Goal: Task Accomplishment & Management: Use online tool/utility

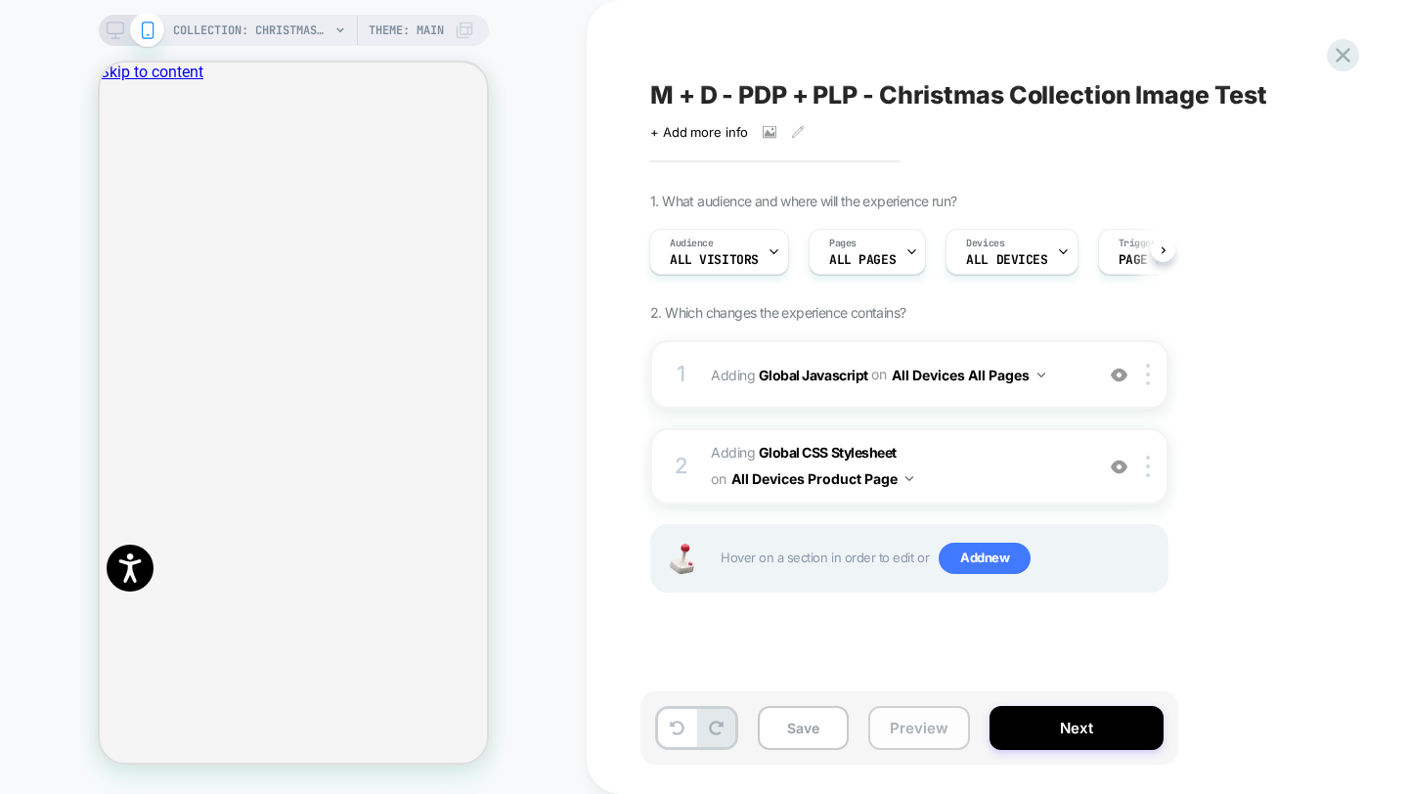
click at [934, 732] on button "Preview" at bounding box center [919, 728] width 102 height 44
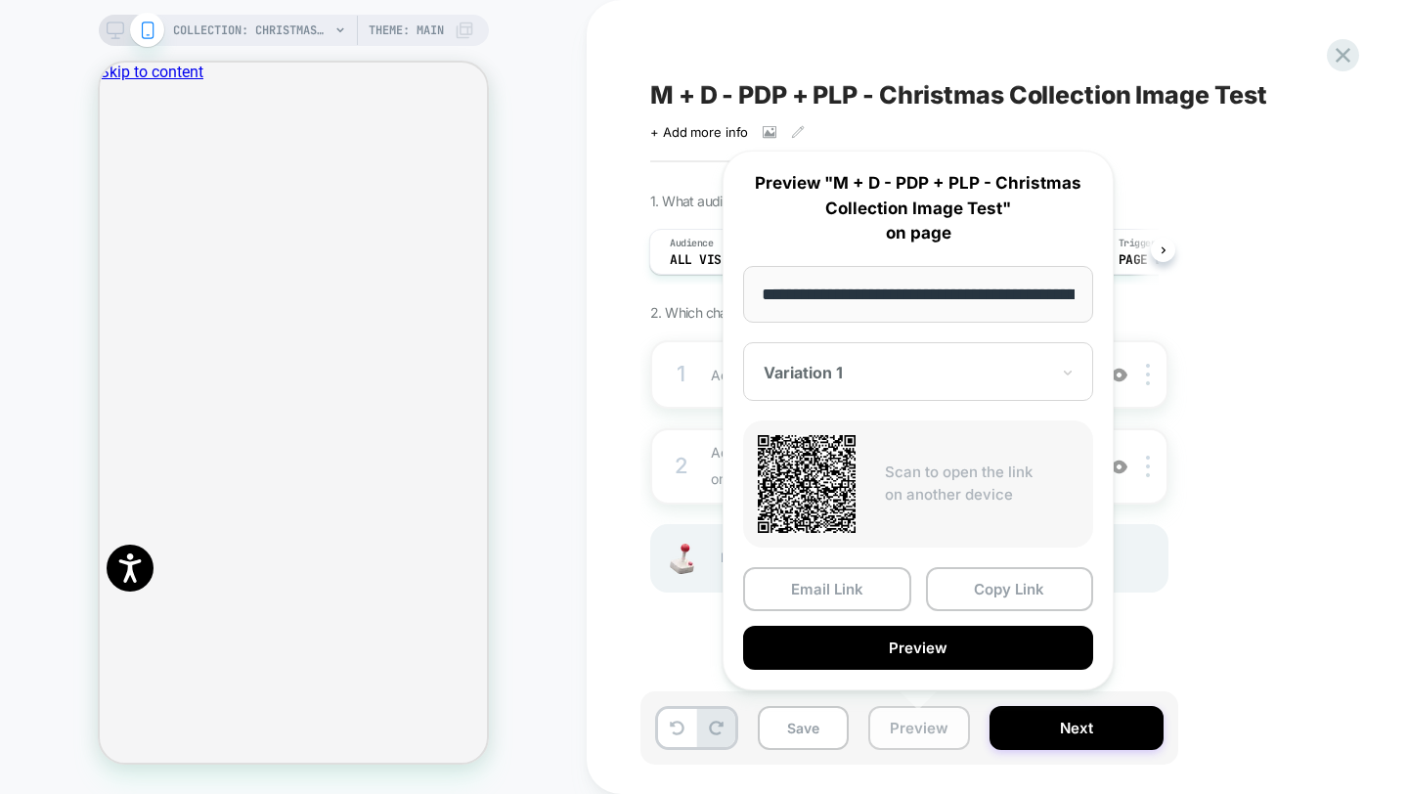
scroll to position [0, 208]
click at [880, 372] on div at bounding box center [905, 374] width 285 height 20
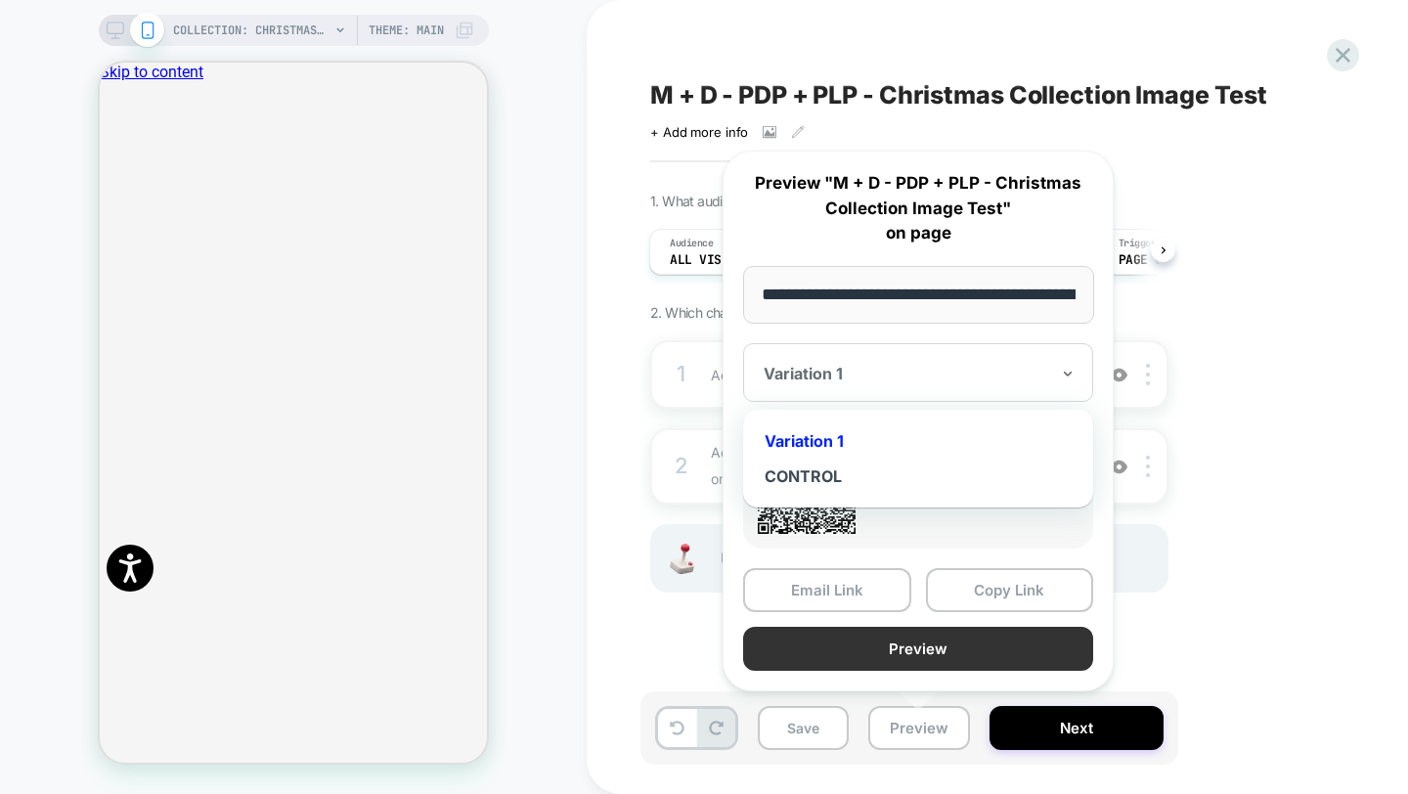
click at [895, 642] on button "Preview" at bounding box center [918, 649] width 350 height 44
